Goal: Transaction & Acquisition: Purchase product/service

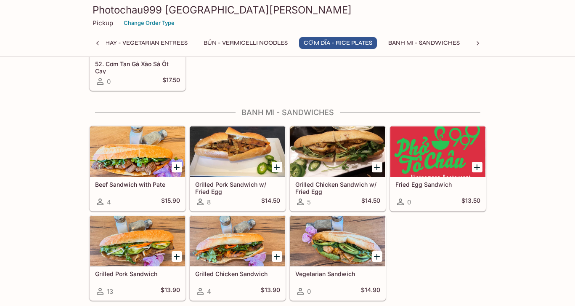
scroll to position [1637, 0]
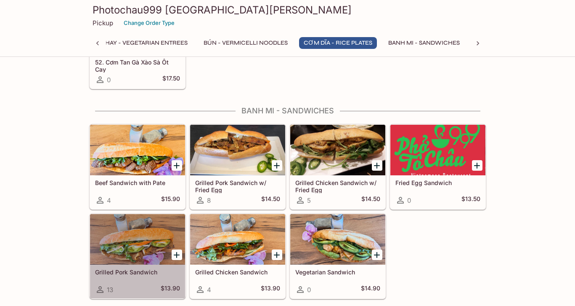
click at [144, 238] on div at bounding box center [137, 239] width 95 height 51
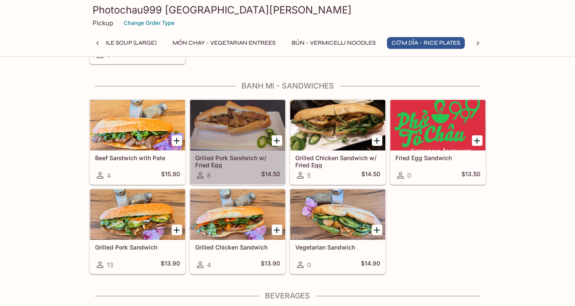
click at [228, 128] on div at bounding box center [237, 125] width 95 height 51
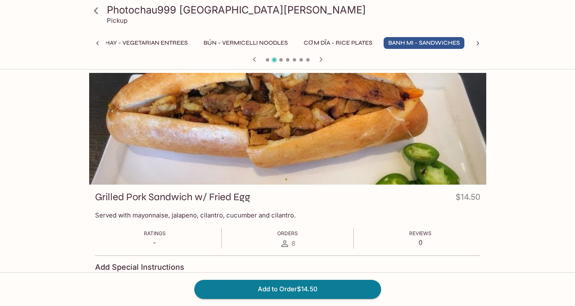
scroll to position [0, 0]
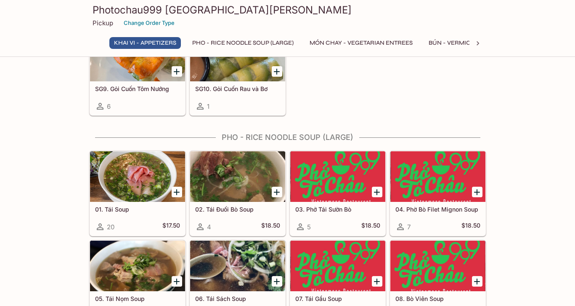
scroll to position [248, 0]
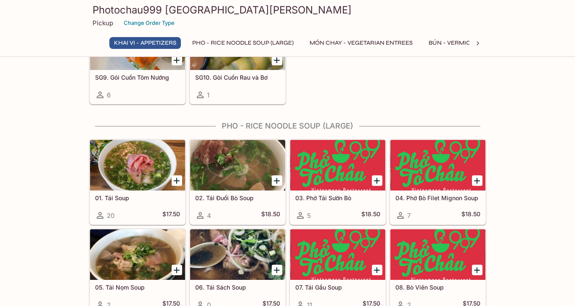
click at [429, 199] on h5 "04. Phờ Bò Filet Mignon Soup" at bounding box center [438, 197] width 85 height 7
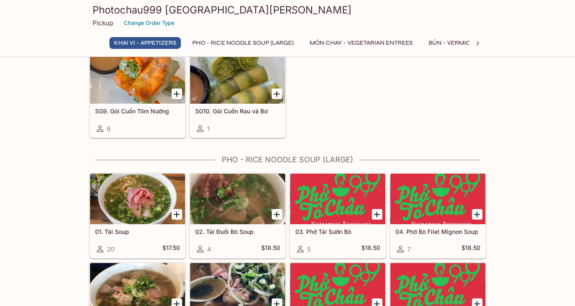
scroll to position [209, 0]
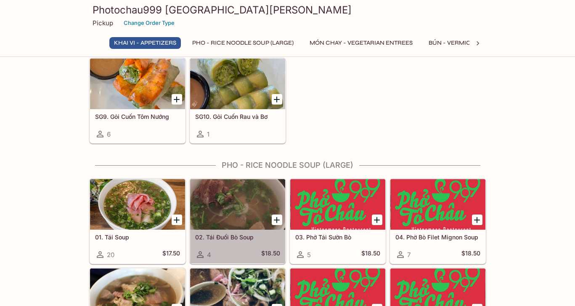
click at [230, 209] on div at bounding box center [237, 204] width 95 height 51
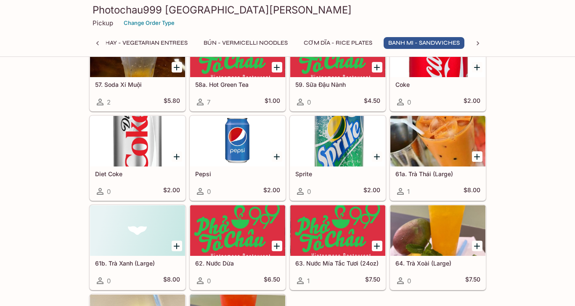
scroll to position [0, 239]
